Goal: Task Accomplishment & Management: Use online tool/utility

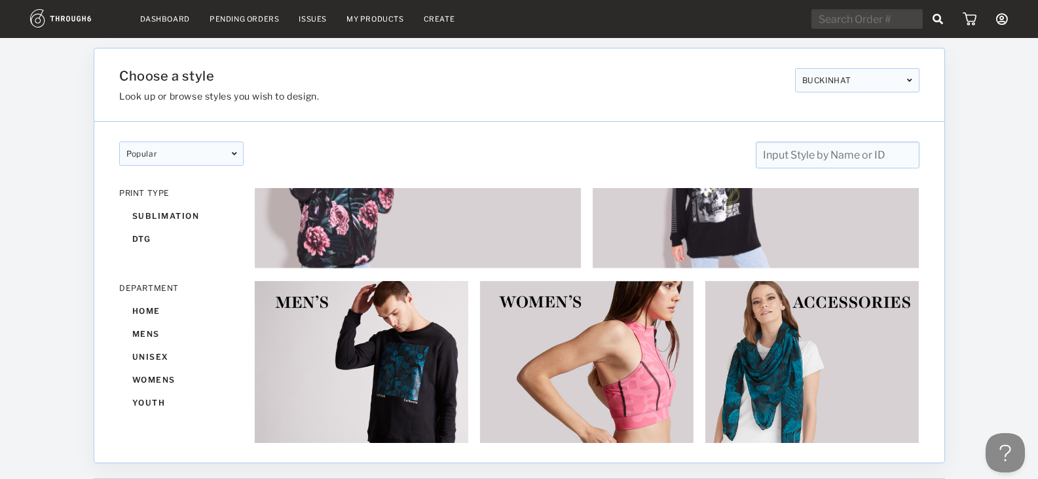
scroll to position [104, 0]
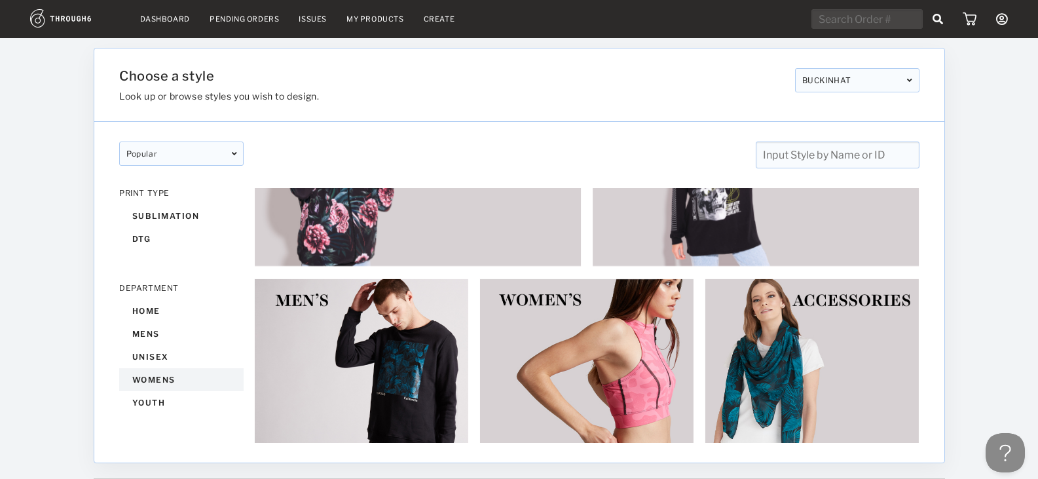
click at [156, 380] on div "womens" at bounding box center [181, 379] width 124 height 23
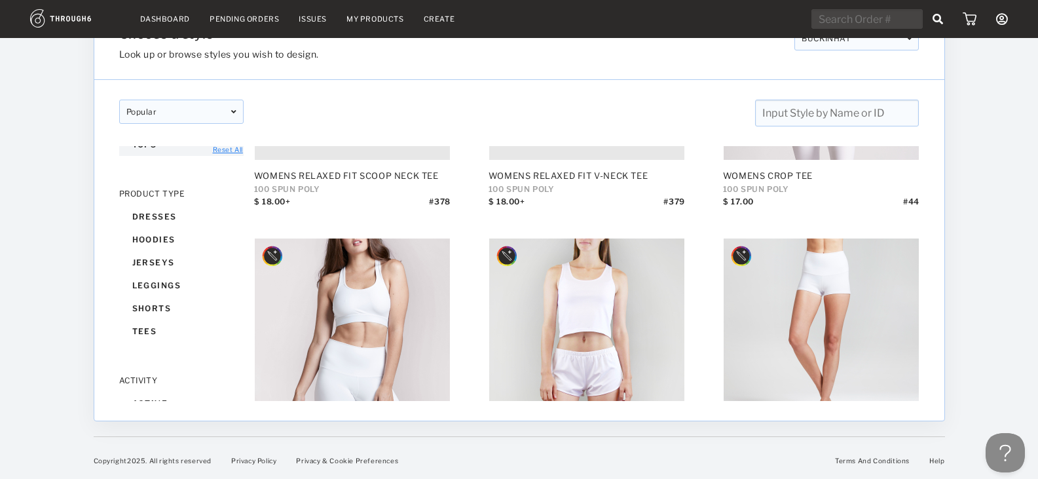
scroll to position [217, 0]
click at [153, 239] on div "hoodies" at bounding box center [181, 241] width 124 height 23
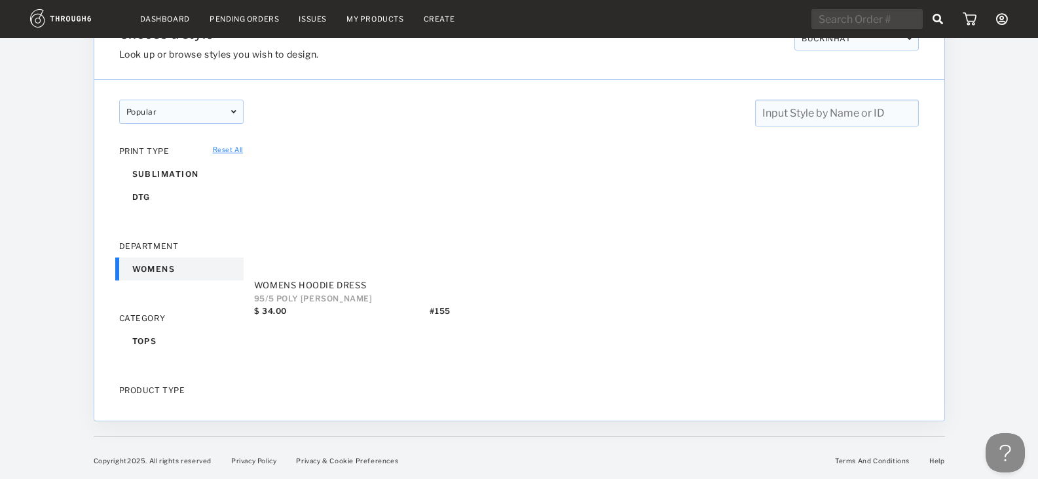
scroll to position [30, 0]
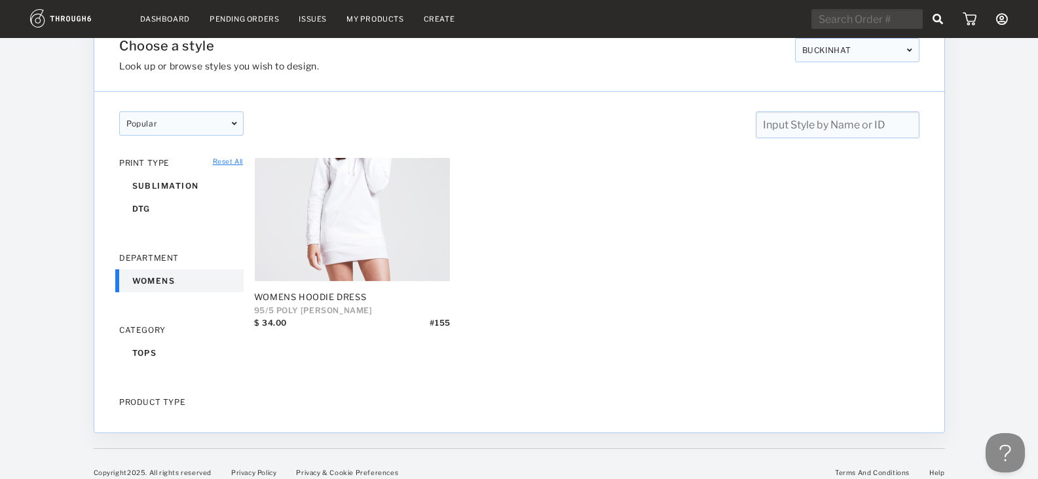
click at [158, 272] on div "womens" at bounding box center [181, 280] width 124 height 23
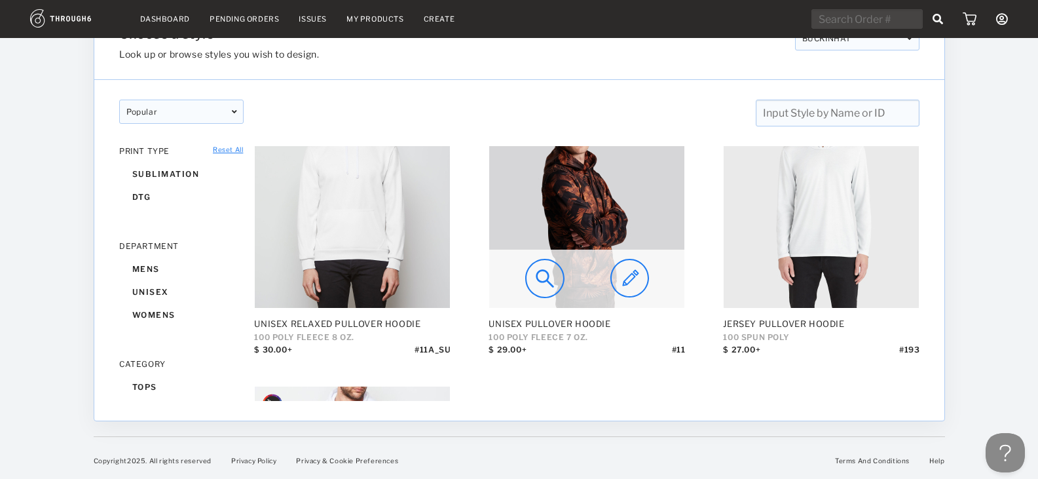
scroll to position [581, 0]
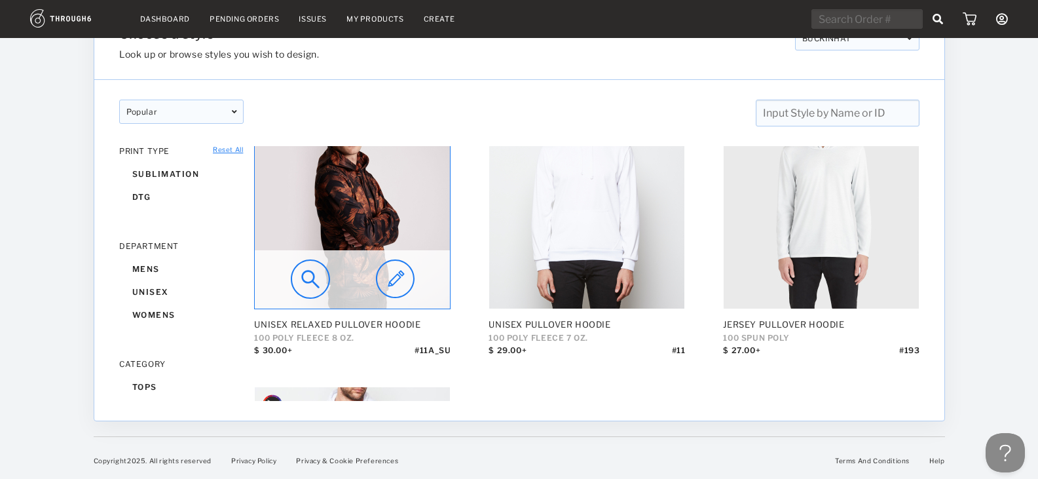
click at [395, 274] on img at bounding box center [394, 278] width 39 height 39
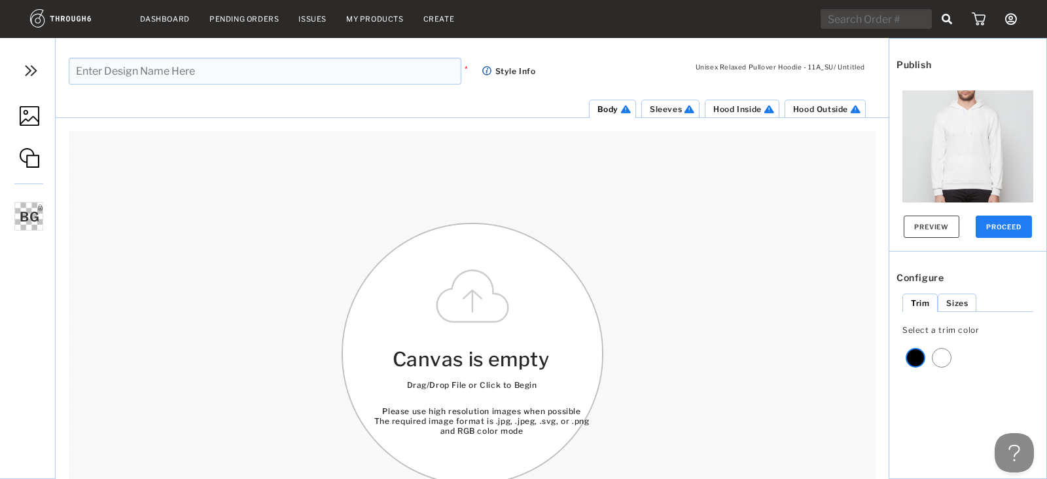
click at [31, 124] on img at bounding box center [30, 116] width 20 height 20
click at [29, 77] on img at bounding box center [31, 71] width 20 height 20
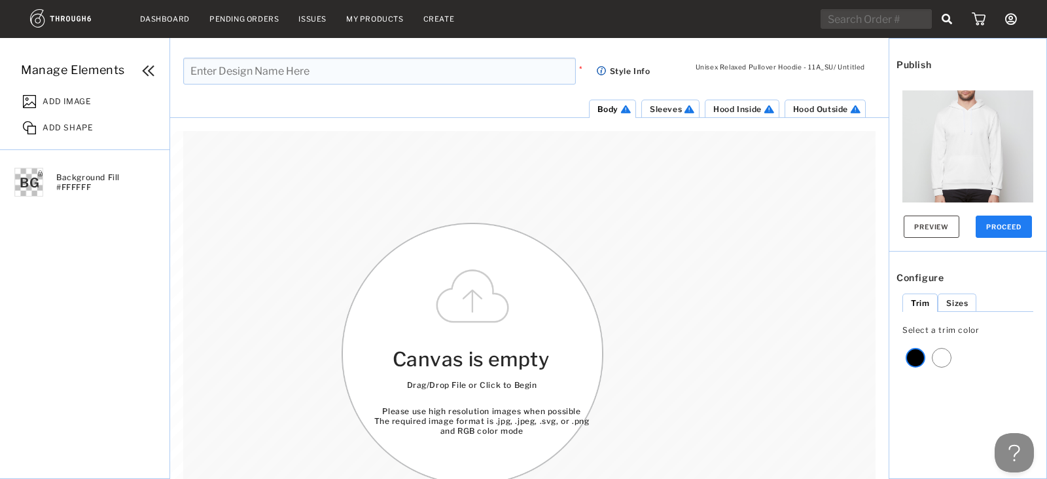
click at [68, 104] on span "ADD IMAGE" at bounding box center [67, 99] width 48 height 13
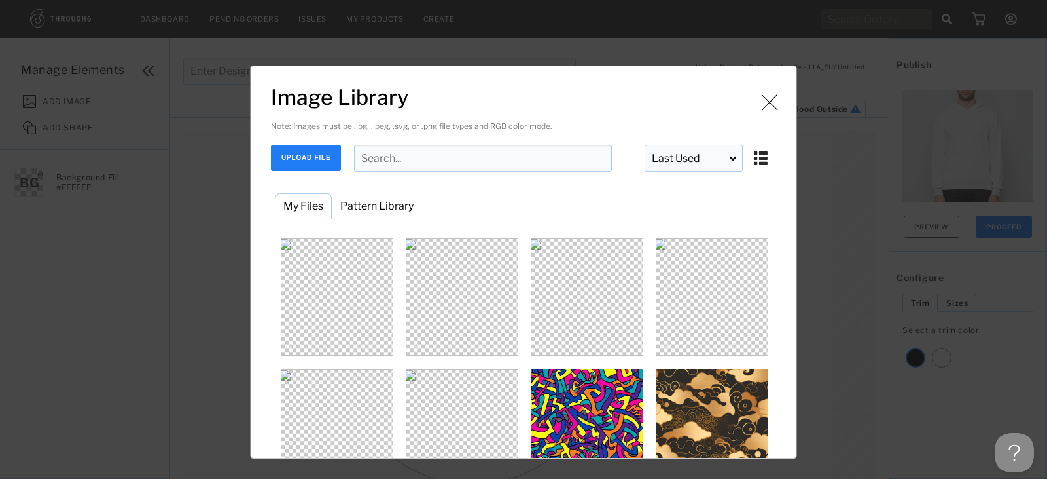
click at [323, 163] on button "UPLOAD FILE" at bounding box center [306, 158] width 70 height 26
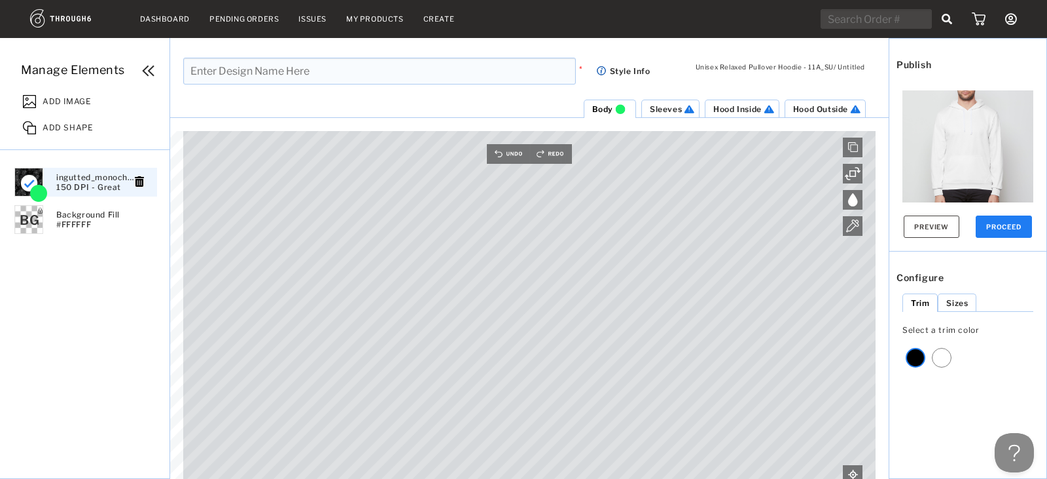
click at [60, 92] on div "ADD IMAGE" at bounding box center [92, 99] width 153 height 26
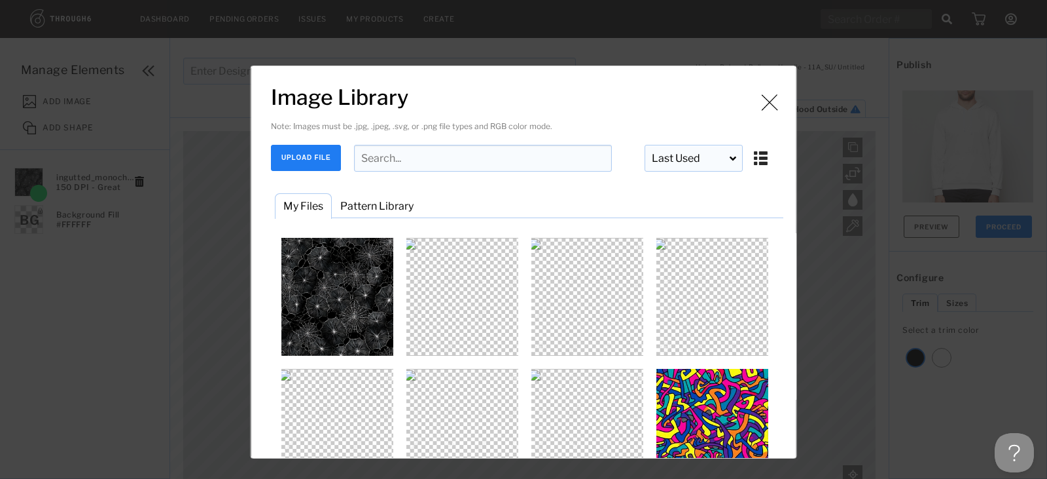
click at [318, 158] on button "UPLOAD FILE" at bounding box center [306, 158] width 70 height 26
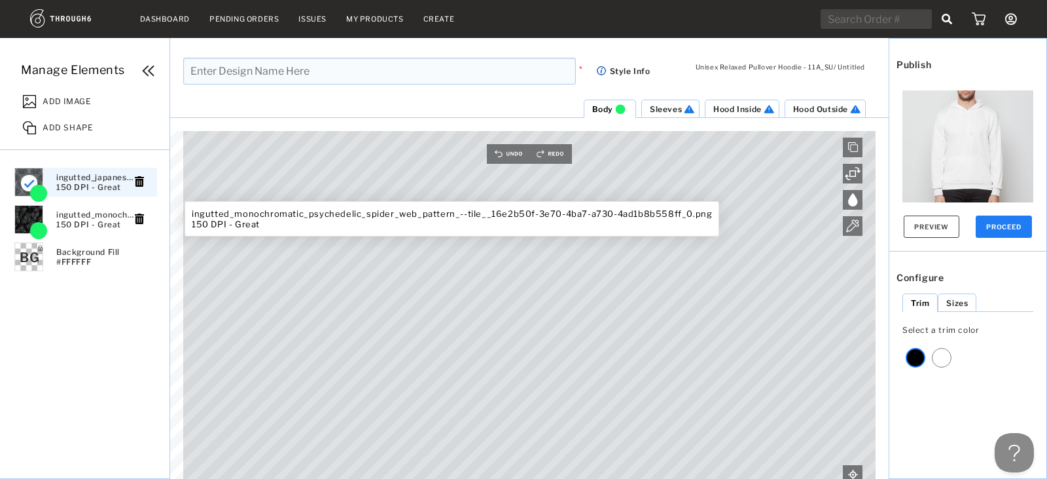
click at [108, 228] on span "ingutted_monochromatic_psychedelic_spider_web_pattern_--tile__16e2b50f-3e70-4ba…" at bounding box center [95, 219] width 79 height 20
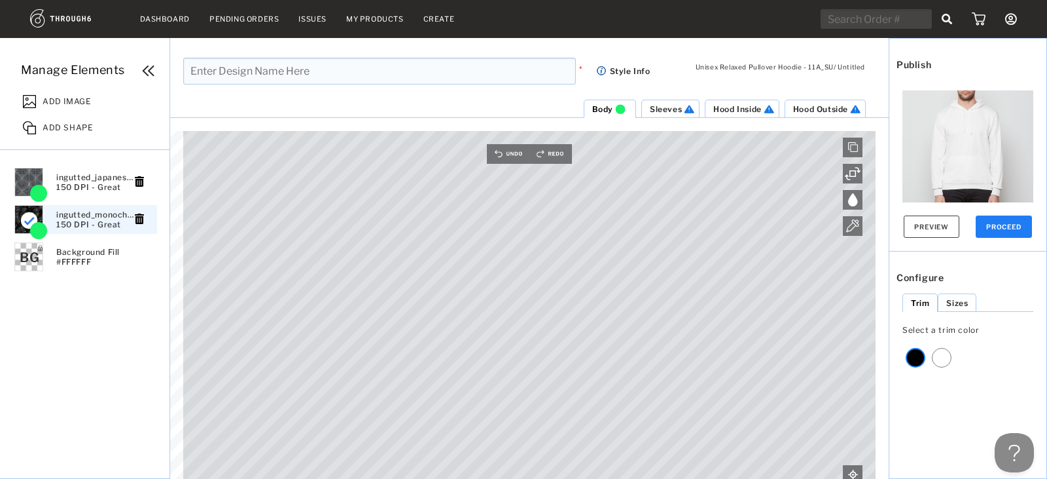
click at [118, 201] on li "ingutted_monochromatic_psychedelic_spider_web_pattern_--tile__16e2b50f-3e70-4ba…" at bounding box center [87, 218] width 149 height 37
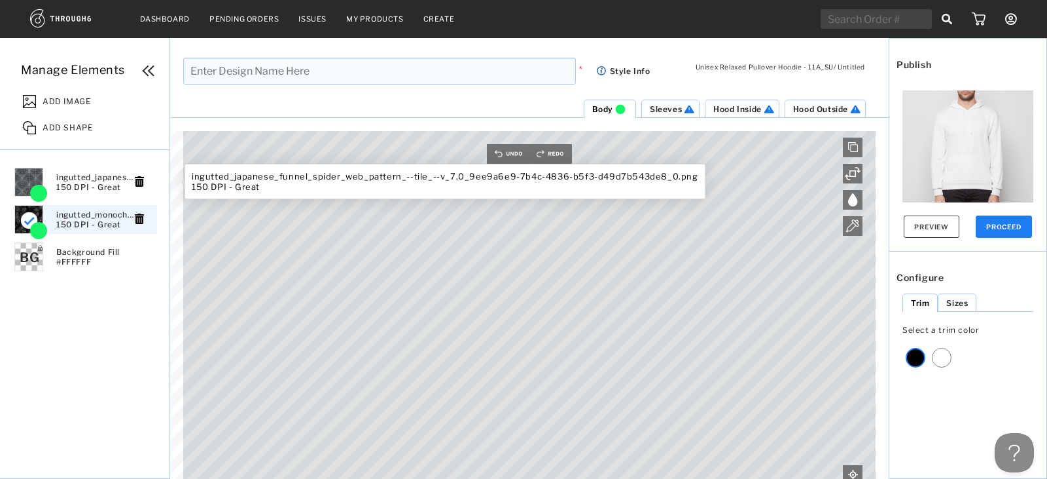
click at [120, 187] on span "ingutted_japanese_funnel_spider_web_pattern_--tile_--v_7.0_9ee9a6e9-7b4c-4836-b…" at bounding box center [95, 182] width 79 height 20
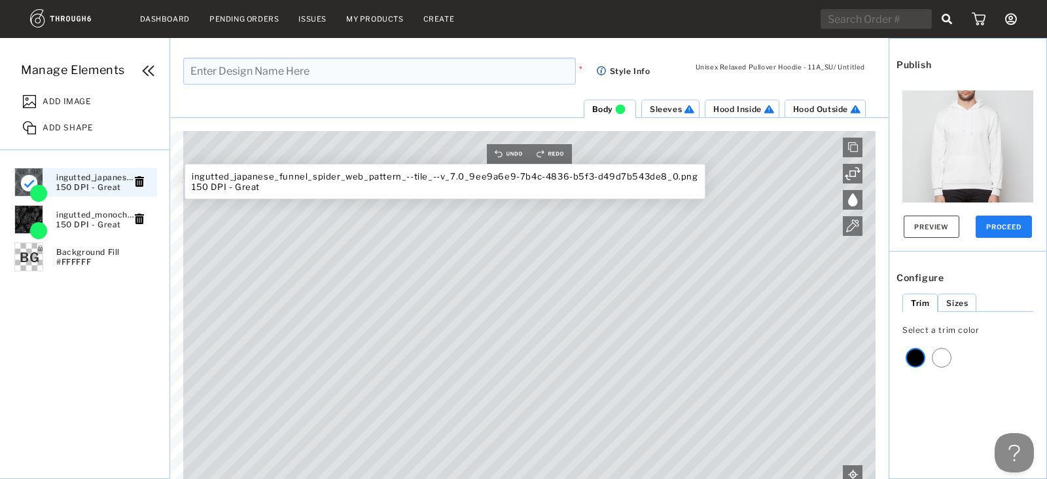
click at [136, 185] on icon at bounding box center [139, 181] width 9 height 10
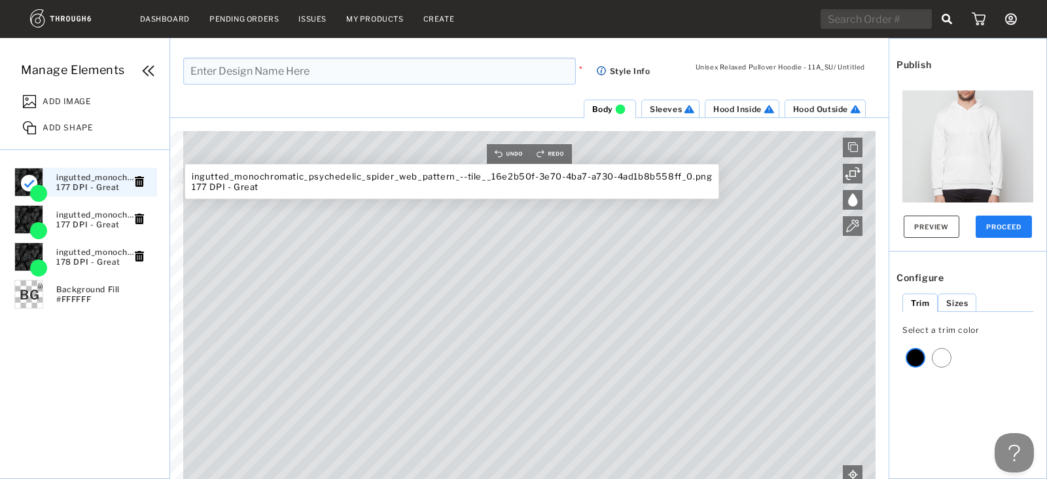
click at [445, 478] on html "Dashboard Pending Orders Issues My Products Create My Account Brands Create New…" at bounding box center [523, 239] width 1047 height 479
click at [142, 193] on div "ingutted_monochromatic_psychedelic_spider_web_pattern_--tile__16e2b50f-3e70-4ba…" at bounding box center [85, 182] width 143 height 29
click at [140, 185] on icon at bounding box center [139, 181] width 9 height 10
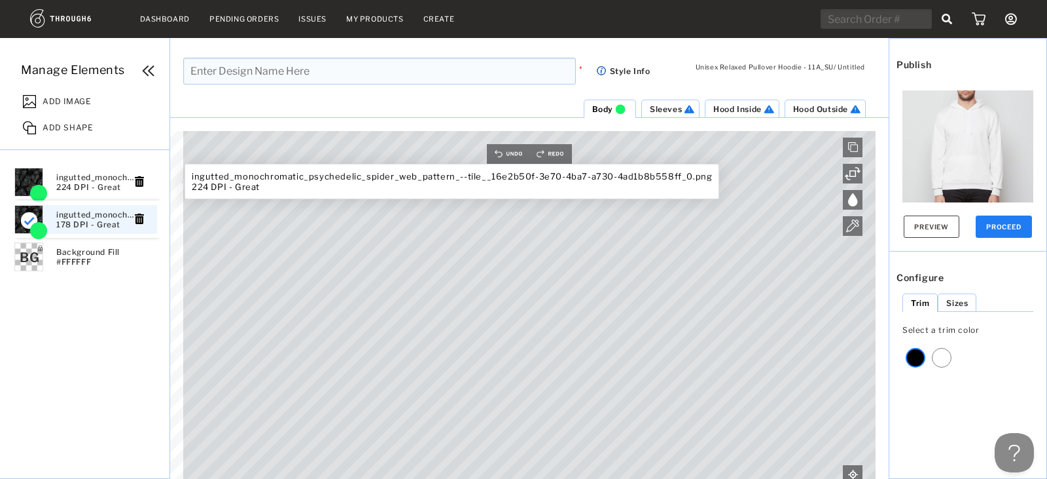
click at [143, 228] on ul "ingutted_monochromatic_psychedelic_spider_web_pattern_--tile__16e2b50f-3e70-4ba…" at bounding box center [114, 317] width 203 height 308
click at [144, 225] on ul "ingutted_monochromatic_psychedelic_spider_web_pattern_--tile__16e2b50f-3e70-4ba…" at bounding box center [114, 317] width 203 height 308
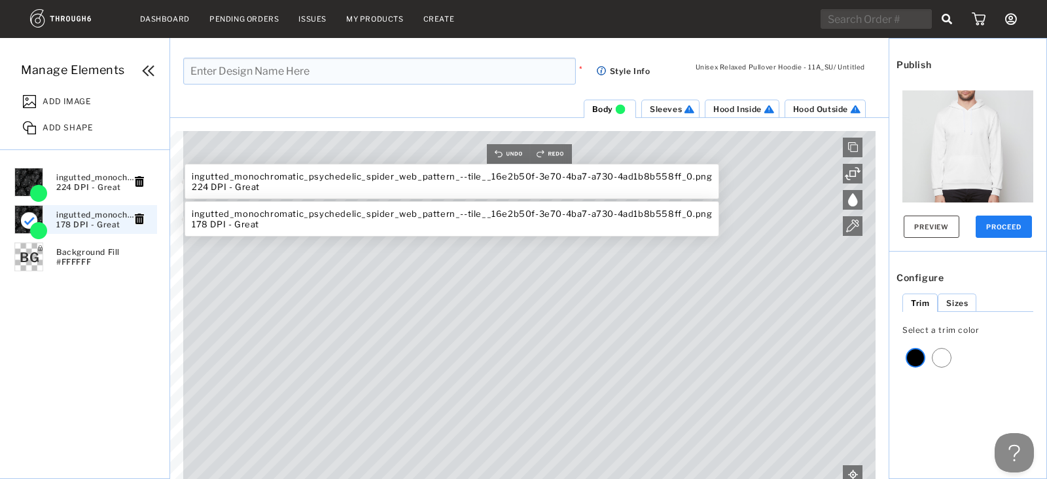
click at [145, 220] on div "ingutted_monochromatic_psychedelic_spider_web_pattern_--tile__16e2b50f-3e70-4ba…" at bounding box center [85, 219] width 143 height 29
click at [141, 220] on icon at bounding box center [139, 218] width 9 height 10
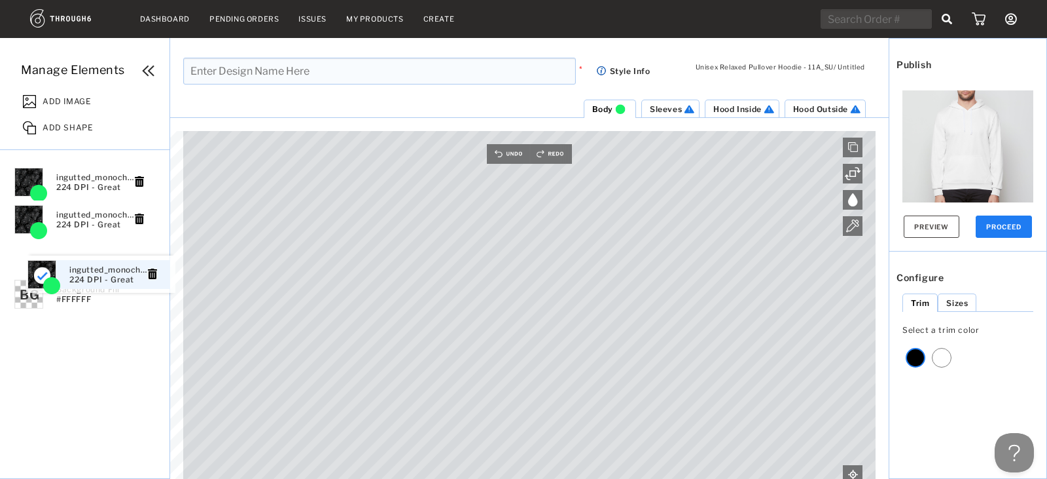
drag, startPoint x: 87, startPoint y: 187, endPoint x: 100, endPoint y: 281, distance: 95.2
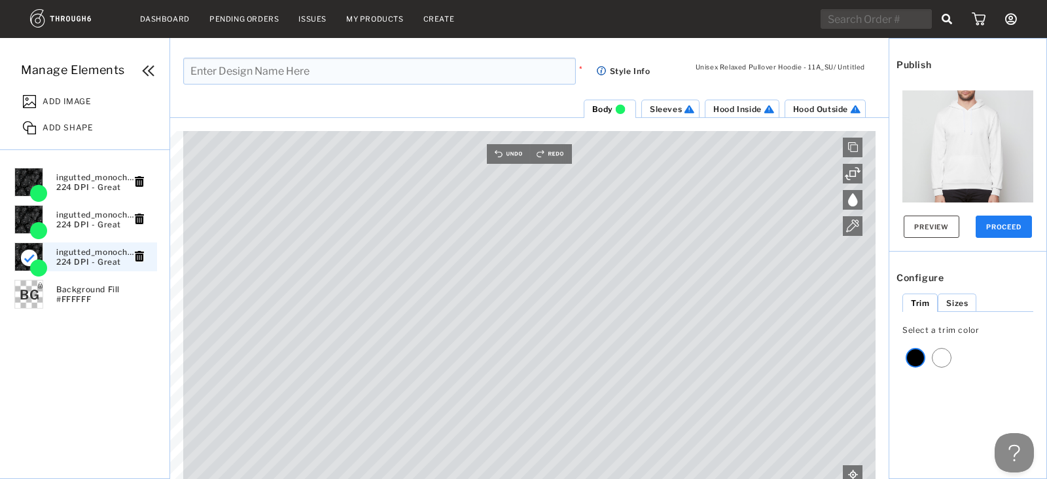
click at [168, 363] on ul "ingutted_monochromatic_psychedelic_spider_web_pattern_--tile__16e2b50f-3e70-4ba…" at bounding box center [114, 317] width 203 height 308
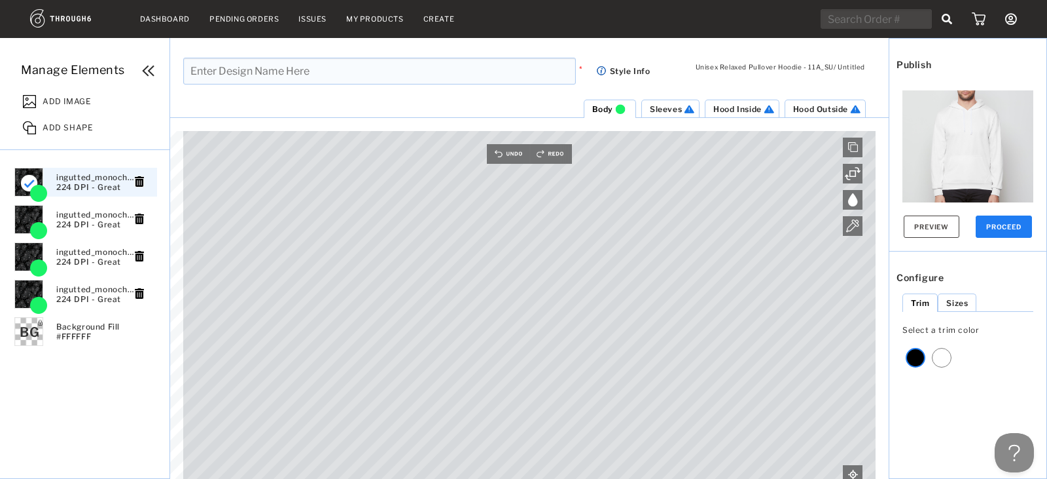
click at [721, 478] on html "Dashboard Pending Orders Issues My Products Create My Account Brands Create New…" at bounding box center [523, 239] width 1047 height 479
click at [666, 111] on span "Sleeves" at bounding box center [666, 109] width 32 height 10
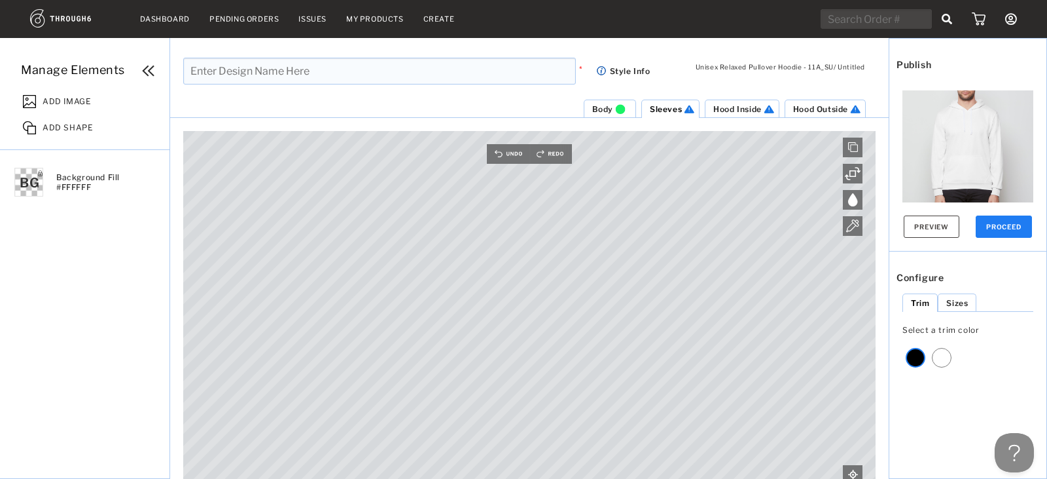
click at [73, 90] on div "ADD IMAGE" at bounding box center [92, 99] width 153 height 26
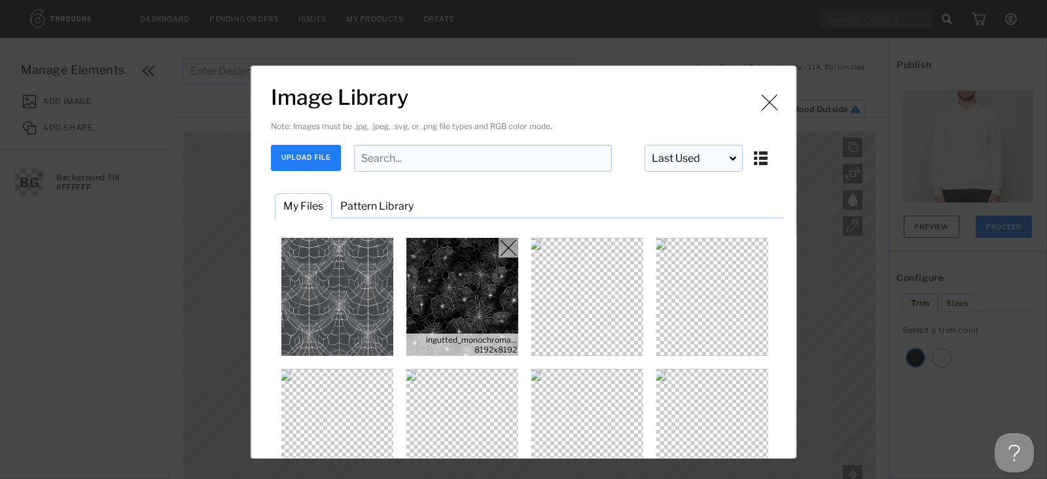
click at [467, 286] on img "Image Library" at bounding box center [463, 297] width 118 height 118
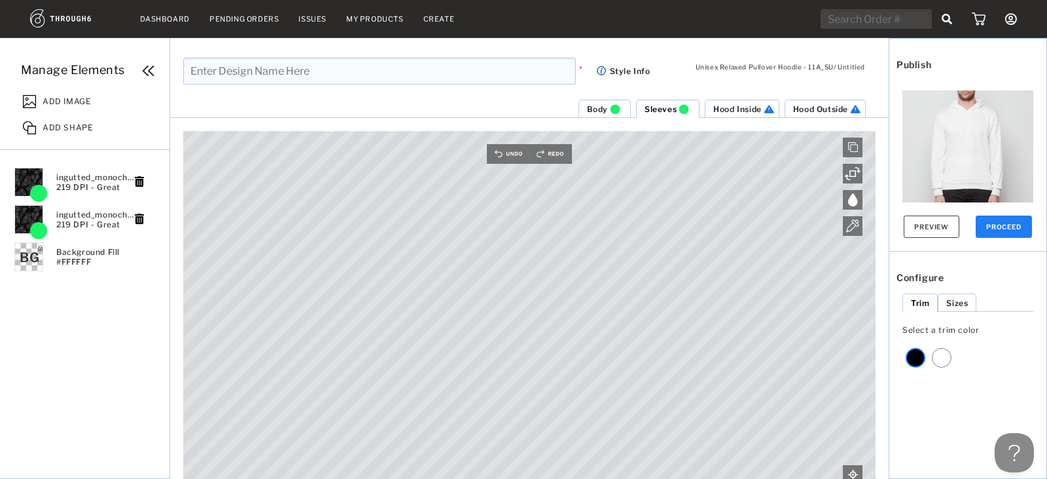
click at [735, 102] on li "Hood Inside" at bounding box center [742, 109] width 75 height 18
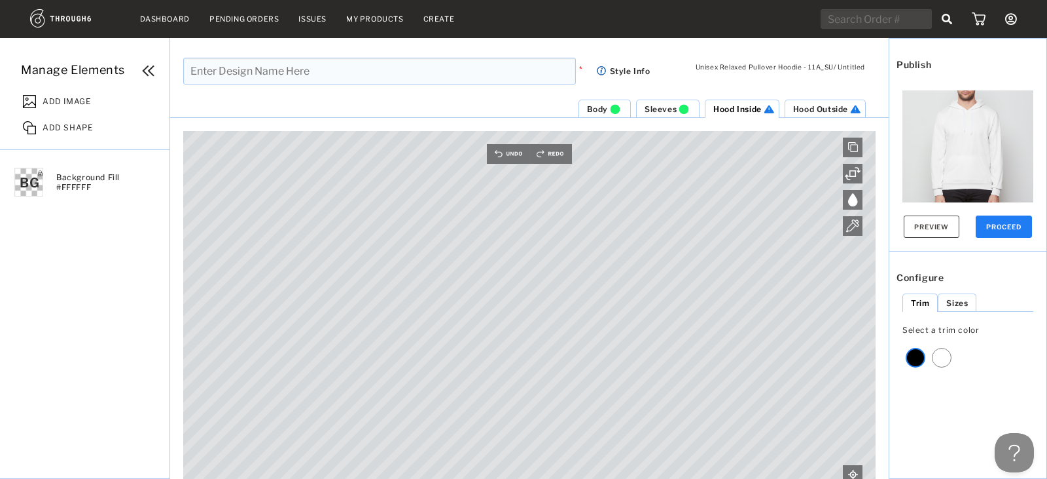
click at [69, 98] on span "ADD IMAGE" at bounding box center [67, 99] width 48 height 13
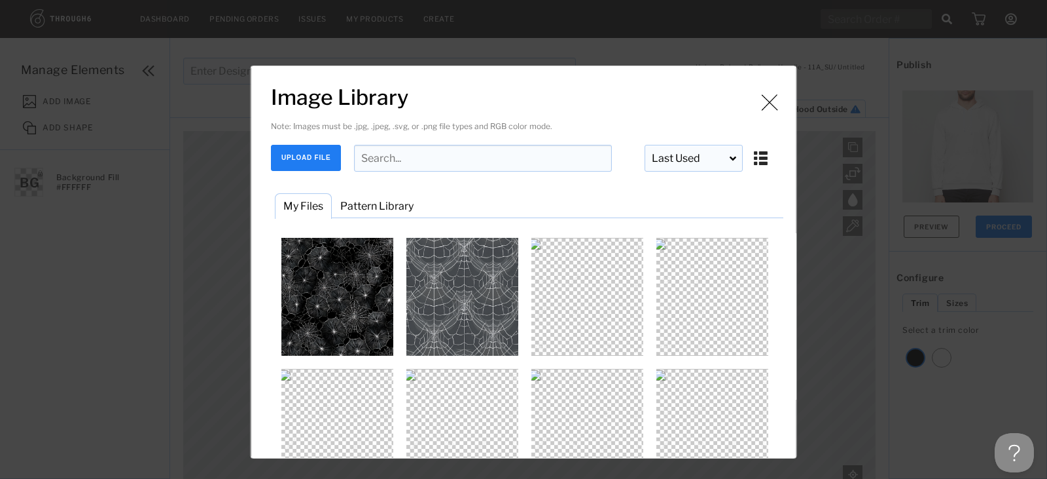
click at [287, 154] on button "UPLOAD FILE" at bounding box center [306, 158] width 70 height 26
click at [484, 321] on img "Image Library" at bounding box center [463, 297] width 118 height 118
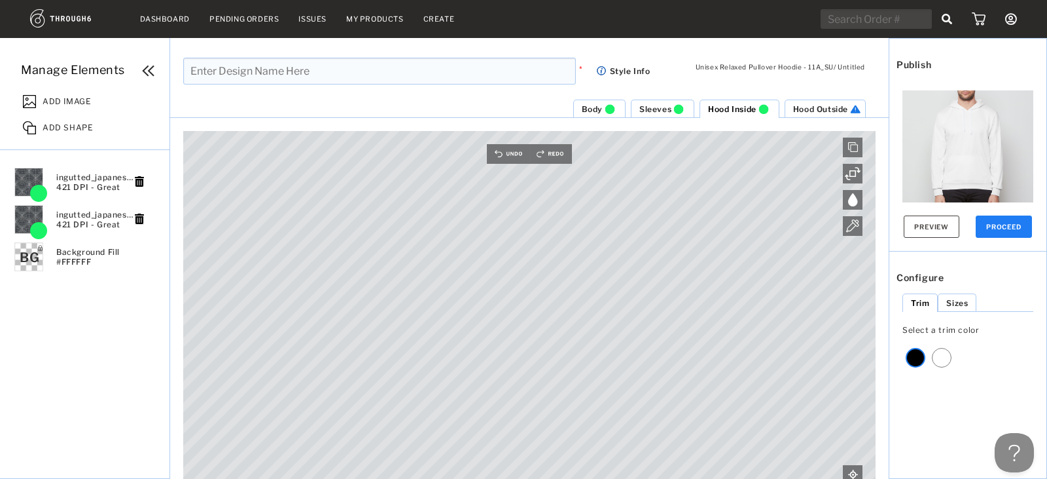
click at [812, 107] on span "Hood Outside" at bounding box center [820, 109] width 55 height 10
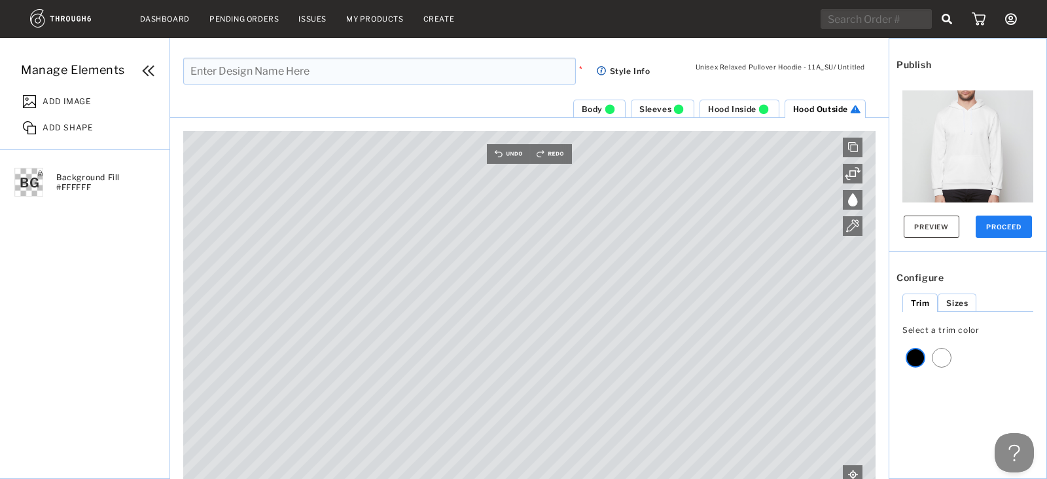
click at [89, 100] on span "ADD IMAGE" at bounding box center [67, 99] width 48 height 13
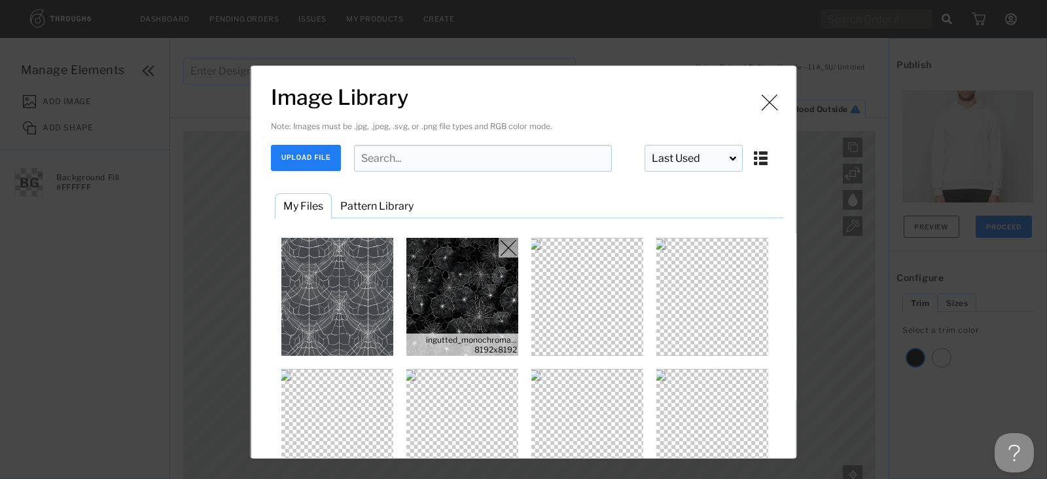
click at [429, 302] on img "Image Library" at bounding box center [463, 297] width 118 height 118
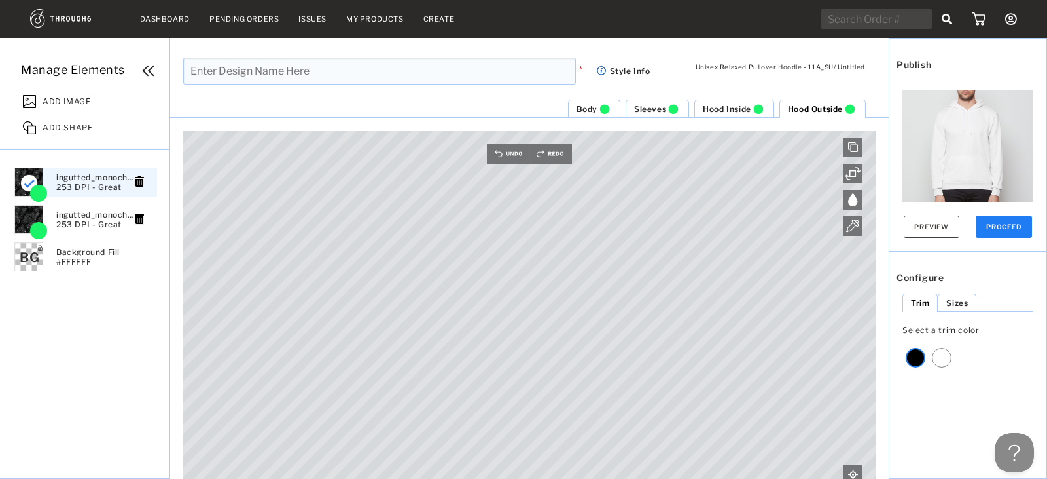
click at [726, 128] on div "Hood Outside Hood Inside Sleeves Body Canvas is empty Drag/Drop File or Click t…" at bounding box center [529, 289] width 719 height 380
click at [913, 227] on button "Preview" at bounding box center [932, 226] width 56 height 22
